Goal: Task Accomplishment & Management: Manage account settings

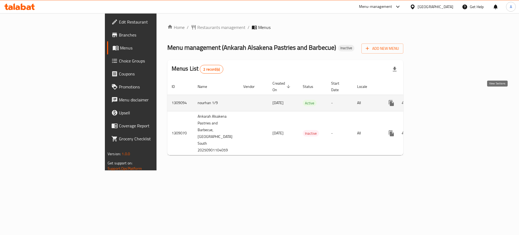
click at [433, 100] on icon "enhanced table" at bounding box center [430, 103] width 6 height 6
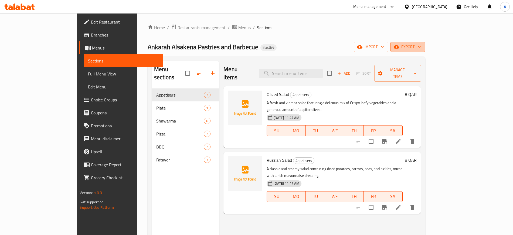
click at [422, 48] on icon "button" at bounding box center [419, 46] width 5 height 5
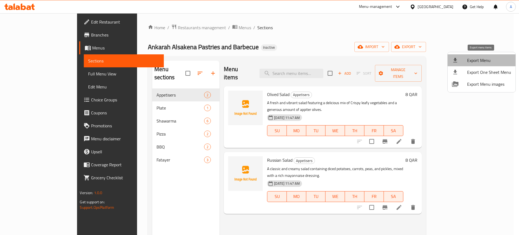
click at [481, 57] on span "Export Menu" at bounding box center [489, 60] width 44 height 6
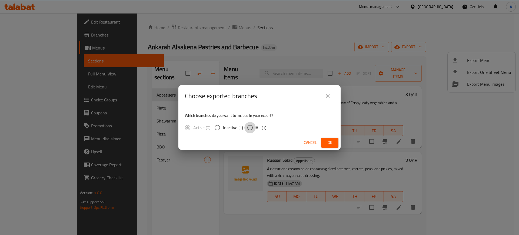
click at [252, 126] on input "All (1)" at bounding box center [249, 127] width 11 height 11
radio input "true"
click at [329, 146] on span "Ok" at bounding box center [329, 142] width 9 height 7
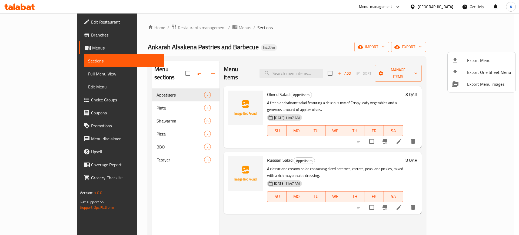
click at [33, 73] on div at bounding box center [259, 117] width 519 height 235
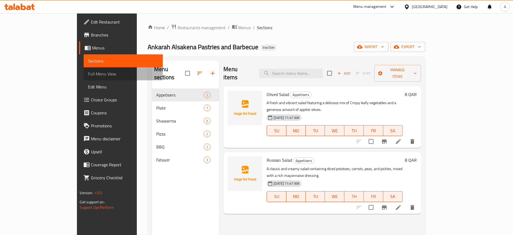
drag, startPoint x: 33, startPoint y: 73, endPoint x: 63, endPoint y: 10, distance: 69.9
click at [88, 73] on span "Full Menu View" at bounding box center [123, 73] width 70 height 6
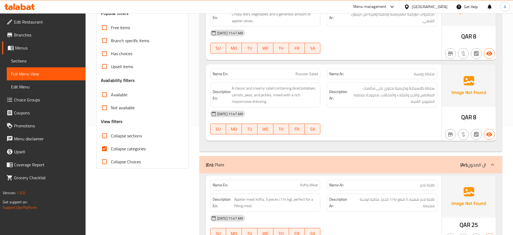
scroll to position [109, 0]
click at [105, 147] on input "Collapse categories" at bounding box center [104, 148] width 13 height 13
checkbox input "false"
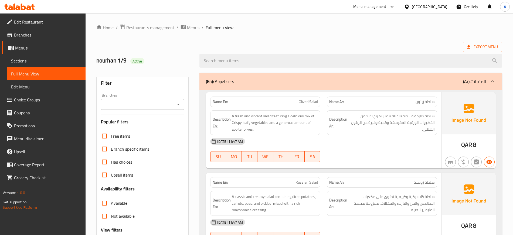
click at [235, 50] on div "nourhan 1/9 Active" at bounding box center [299, 61] width 413 height 24
click at [310, 27] on ol "Home / Restaurants management / Menus / Full menu view" at bounding box center [299, 27] width 406 height 7
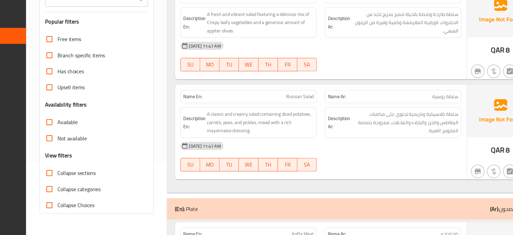
scroll to position [171, 0]
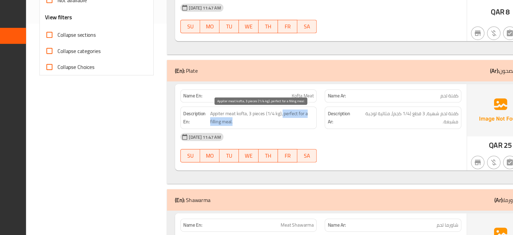
drag, startPoint x: 293, startPoint y: 135, endPoint x: 302, endPoint y: 145, distance: 13.6
click at [302, 145] on span "Appiter meat kofta, 3 pieces (1/4 kg), perfect for a filling meal." at bounding box center [276, 139] width 84 height 13
copy span "perfect for a filling meal."
click at [240, 136] on span "Appiter meat kofta, 3 pieces (1/4 kg), perfect for a filling meal." at bounding box center [276, 139] width 84 height 13
copy span "Appiter"
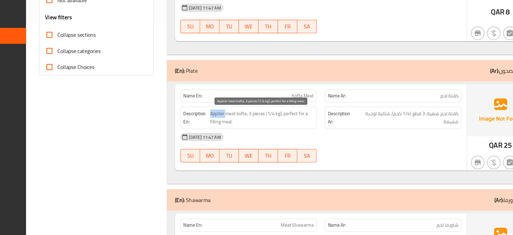
click at [240, 136] on span "Appiter meat kofta, 3 pieces (1/4 kg), perfect for a filling meal." at bounding box center [276, 139] width 84 height 13
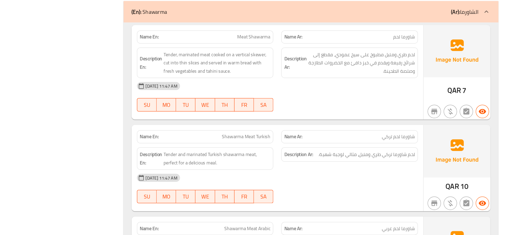
scroll to position [327, 0]
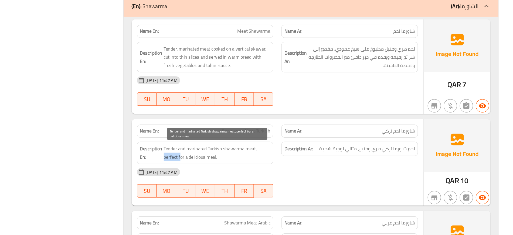
drag, startPoint x: 232, startPoint y: 173, endPoint x: 245, endPoint y: 172, distance: 13.1
click at [245, 172] on span "Tender and marinated Turkish shawarma meat, perfect for a delicious meal." at bounding box center [275, 168] width 86 height 13
click at [305, 164] on span "Tender and marinated Turkish shawarma meat, perfect for a delicious meal." at bounding box center [275, 168] width 86 height 13
click at [305, 165] on span "Tender and marinated Turkish shawarma meat, perfect for a delicious meal." at bounding box center [275, 168] width 86 height 13
drag, startPoint x: 305, startPoint y: 165, endPoint x: 310, endPoint y: 166, distance: 4.8
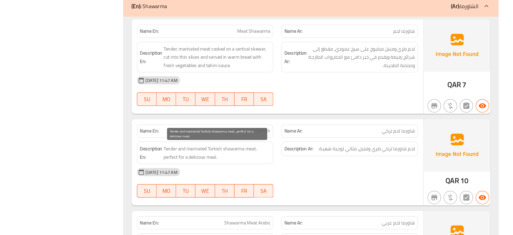
click at [310, 166] on span "Tender and marinated Turkish shawarma meat, perfect for a delicious meal." at bounding box center [275, 168] width 86 height 13
drag, startPoint x: 305, startPoint y: 165, endPoint x: 308, endPoint y: 165, distance: 3.0
click at [308, 165] on span "Tender and marinated Turkish shawarma meat, perfect for a delicious meal." at bounding box center [275, 168] width 86 height 13
copy span ", perfect for a delicious meal."
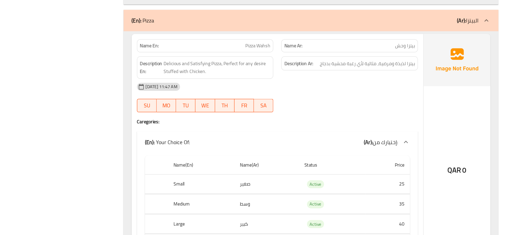
scroll to position [1044, 0]
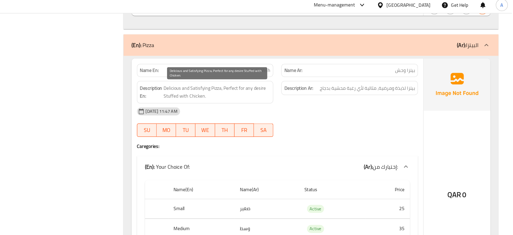
click at [239, 74] on span "Delicious and Satisfying Pizza, Perfect for any desire Stuffed with Chicken." at bounding box center [275, 76] width 86 height 13
copy span "Delicious"
click at [239, 74] on span "Delicious and Satisfying Pizza, Perfect for any desire Stuffed with Chicken." at bounding box center [275, 76] width 86 height 13
click at [256, 72] on span "Delicious and Satisfying Pizza, Perfect for any desire Stuffed with Chicken." at bounding box center [275, 76] width 86 height 13
copy span "Satisfying"
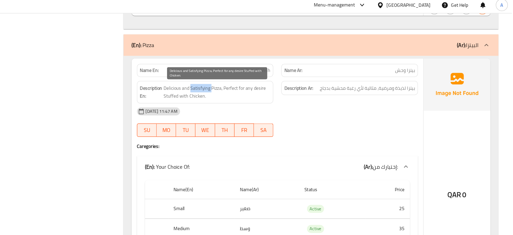
click at [256, 72] on span "Delicious and Satisfying Pizza, Perfect for any desire Stuffed with Chicken." at bounding box center [275, 76] width 86 height 13
click at [252, 74] on span "Delicious and Satisfying Pizza, Perfect for any desire Stuffed with Chicken." at bounding box center [275, 76] width 86 height 13
copy span "Delicious and Satisfying Pizza, Perfect for any desire Stuffed with Chicken."
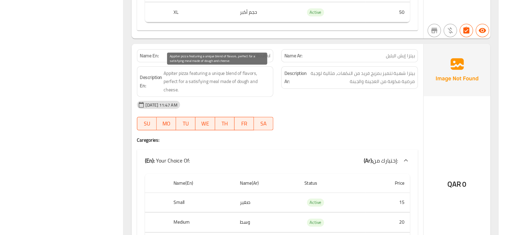
scroll to position [1220, 0]
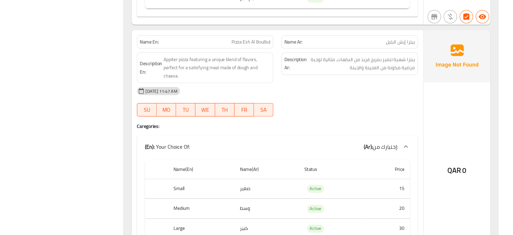
copy span "بيتزا إيش البلبل"
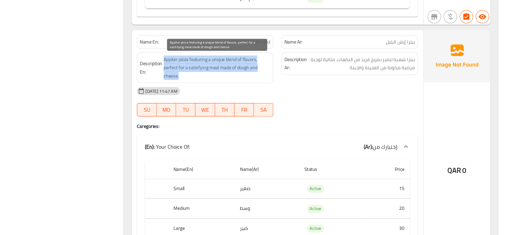
drag, startPoint x: 232, startPoint y: 93, endPoint x: 245, endPoint y: 108, distance: 19.4
click at [245, 108] on span "Appiter pizza featuring a unique blend of flavors, perfect for a satisfying mea…" at bounding box center [275, 100] width 86 height 20
copy span "Appiter pizza featuring a unique blend of flavors, perfect for a satisfying mea…"
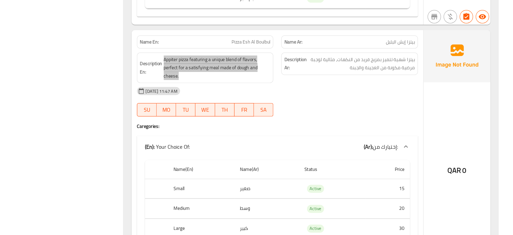
scroll to position [1408, 0]
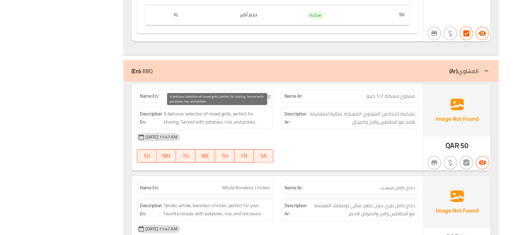
click at [288, 136] on span "A delicious selection of mixed grills, perfect for sharing. Served with potatoe…" at bounding box center [275, 139] width 86 height 13
drag, startPoint x: 288, startPoint y: 136, endPoint x: 245, endPoint y: 144, distance: 43.7
click at [245, 144] on span "A delicious selection of mixed grills, perfect for sharing. Served with potatoe…" at bounding box center [275, 139] width 86 height 13
copy span "perfect for sharing."
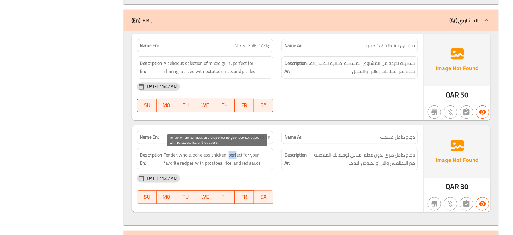
drag, startPoint x: 284, startPoint y: 169, endPoint x: 290, endPoint y: 169, distance: 5.9
click at [290, 169] on span "Tender, whole, boneless chicken, perfect for your favorite recipes with potatoe…" at bounding box center [275, 172] width 86 height 13
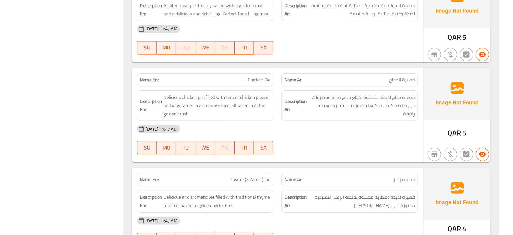
scroll to position [1697, 0]
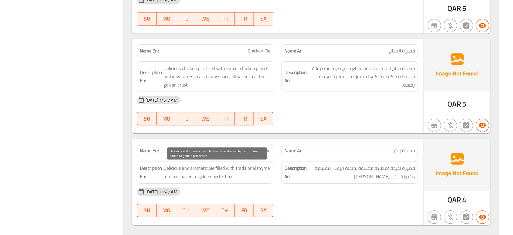
click at [258, 179] on span "Delicious and aromatic pie filled with traditional thyme mixture, baked to gold…" at bounding box center [275, 183] width 86 height 13
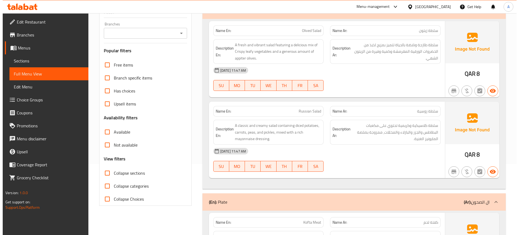
scroll to position [0, 0]
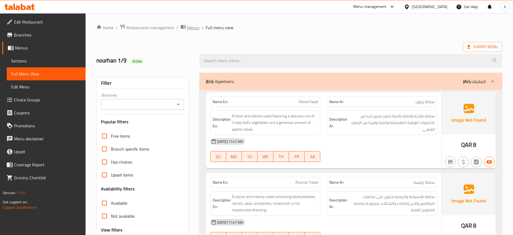
click at [190, 26] on span "Menus" at bounding box center [193, 27] width 12 height 6
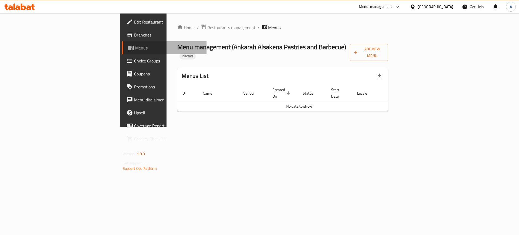
click at [135, 48] on span "Menus" at bounding box center [168, 48] width 67 height 6
click at [134, 33] on span "Branches" at bounding box center [168, 35] width 68 height 6
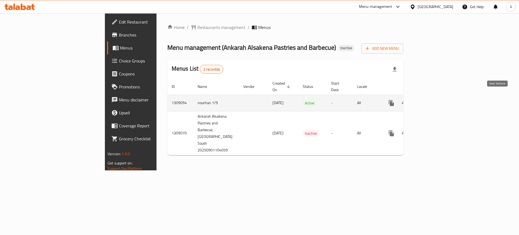
click at [436, 96] on link "enhanced table" at bounding box center [429, 102] width 13 height 13
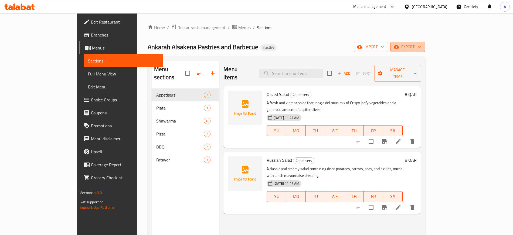
click at [426, 47] on button "export" at bounding box center [408, 47] width 35 height 10
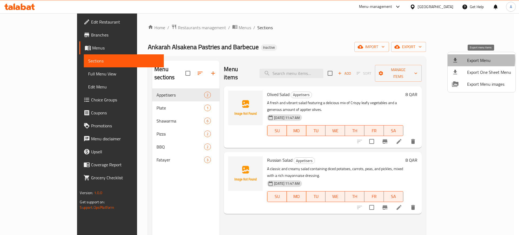
click at [477, 60] on span "Export Menu" at bounding box center [489, 60] width 44 height 6
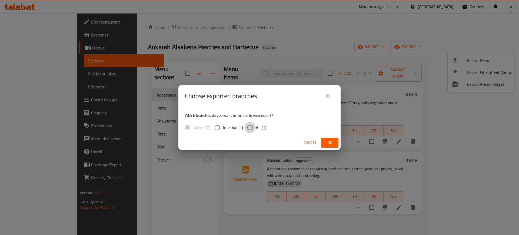
click at [255, 129] on input "All (1)" at bounding box center [249, 127] width 11 height 11
radio input "true"
click at [325, 141] on button "Ok" at bounding box center [329, 142] width 17 height 10
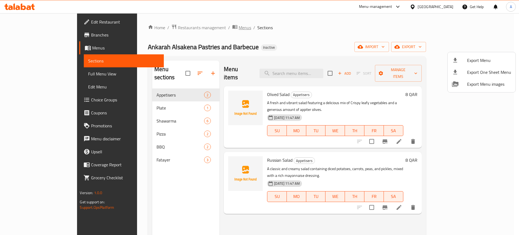
drag, startPoint x: 190, startPoint y: 31, endPoint x: 194, endPoint y: 29, distance: 3.6
click at [194, 29] on div at bounding box center [259, 117] width 519 height 235
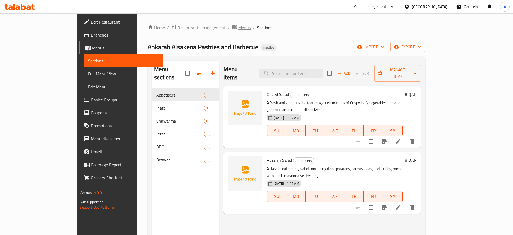
click at [238, 29] on span "Menus" at bounding box center [244, 27] width 12 height 6
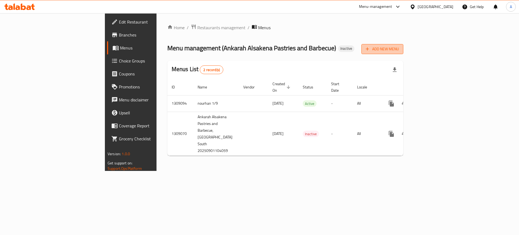
click at [399, 50] on span "Add New Menu" at bounding box center [381, 49] width 33 height 7
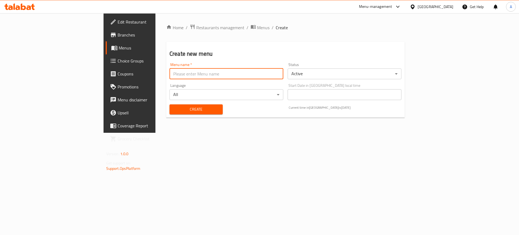
click at [190, 72] on input "text" at bounding box center [226, 73] width 114 height 11
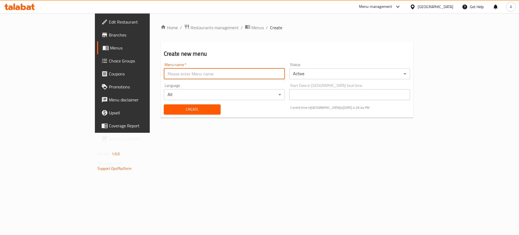
click at [210, 53] on h2 "Create new menu" at bounding box center [287, 54] width 246 height 8
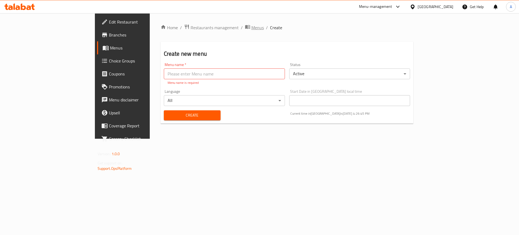
click at [251, 26] on span "Menus" at bounding box center [257, 27] width 12 height 6
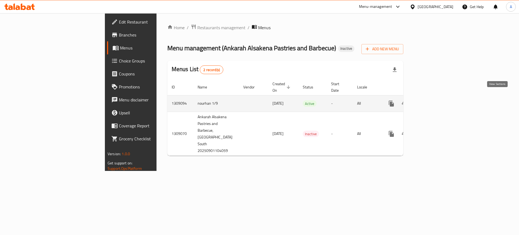
click at [433, 100] on icon "enhanced table" at bounding box center [430, 103] width 6 height 6
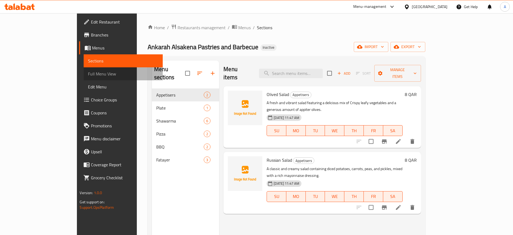
click at [88, 70] on span "Full Menu View" at bounding box center [123, 73] width 70 height 6
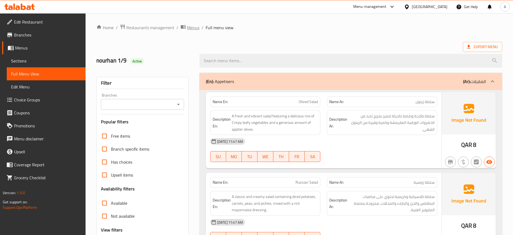
click at [193, 28] on span "Menus" at bounding box center [193, 27] width 12 height 6
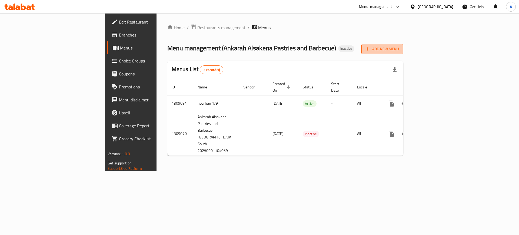
click at [399, 51] on span "Add New Menu" at bounding box center [381, 49] width 33 height 7
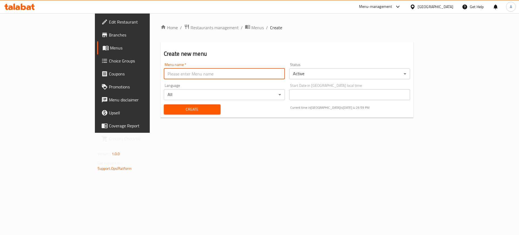
click at [227, 74] on input "text" at bounding box center [224, 73] width 121 height 11
type input "After Error"
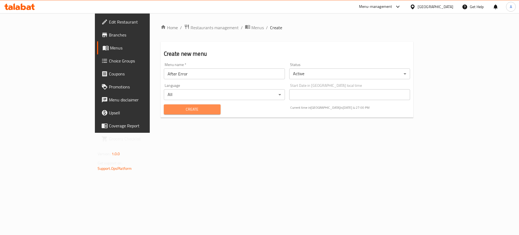
click at [164, 113] on button "Create" at bounding box center [192, 109] width 57 height 10
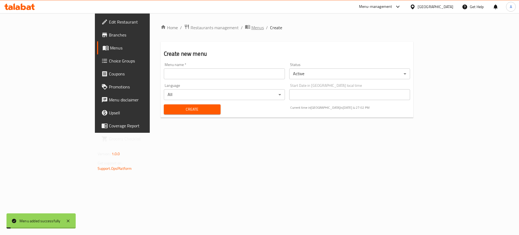
click at [251, 29] on span "Menus" at bounding box center [257, 27] width 12 height 6
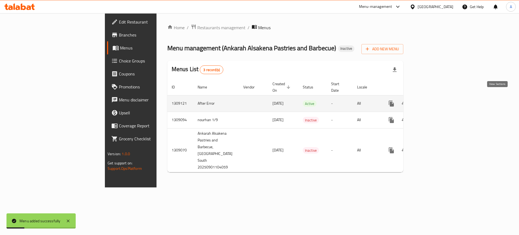
click at [432, 101] on icon "enhanced table" at bounding box center [430, 103] width 5 height 5
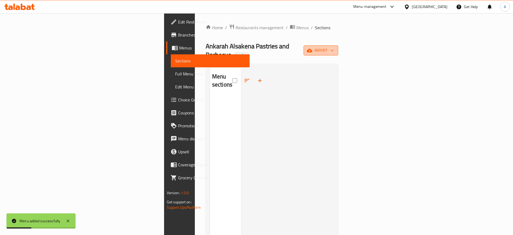
click at [334, 47] on span "import" at bounding box center [321, 50] width 26 height 7
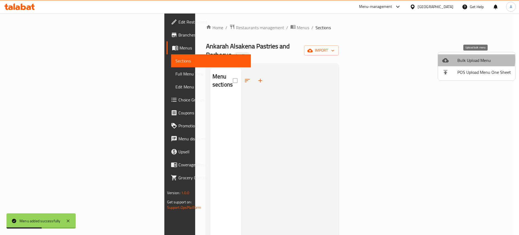
click at [466, 59] on span "Bulk Upload Menu" at bounding box center [483, 60] width 53 height 6
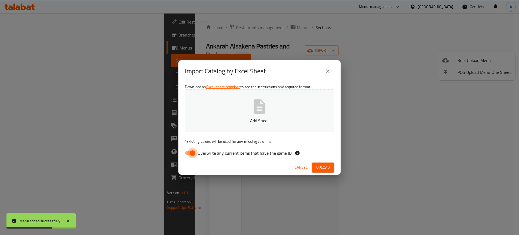
click at [190, 154] on input "Overwrite any current items that have the same ID." at bounding box center [192, 153] width 31 height 10
checkbox input "false"
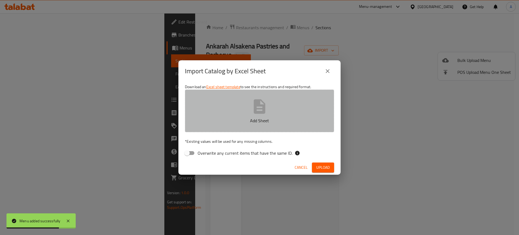
click at [257, 114] on icon "button" at bounding box center [259, 106] width 17 height 17
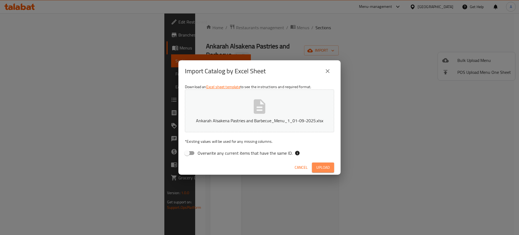
click at [323, 167] on span "Upload" at bounding box center [323, 167] width 14 height 7
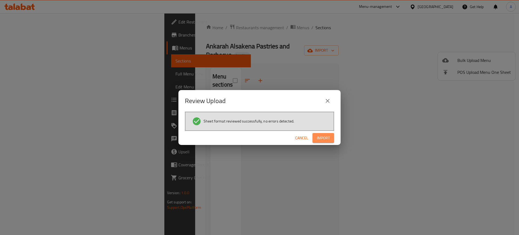
click at [322, 140] on span "Import" at bounding box center [323, 138] width 13 height 7
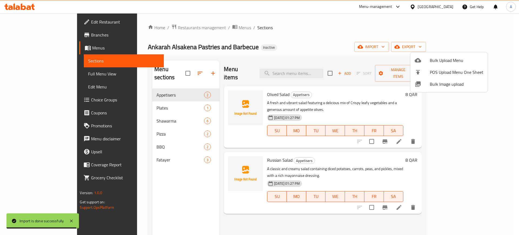
click at [28, 74] on div at bounding box center [259, 117] width 519 height 235
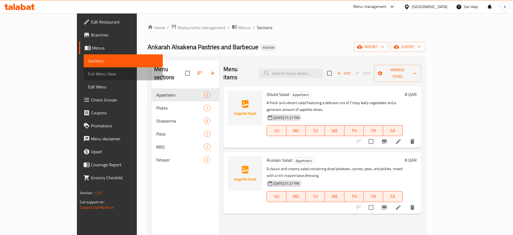
click at [88, 74] on span "Full Menu View" at bounding box center [123, 73] width 70 height 6
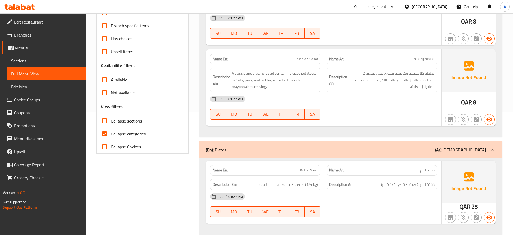
scroll to position [130, 0]
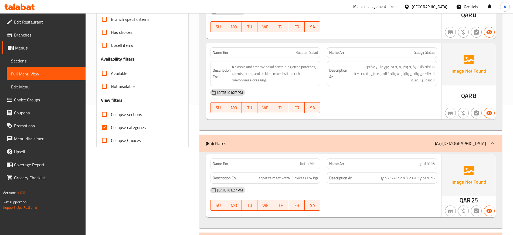
click at [102, 128] on input "Collapse categories" at bounding box center [104, 127] width 13 height 13
checkbox input "false"
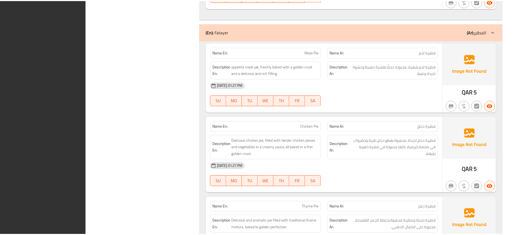
scroll to position [1678, 0]
